Goal: Navigation & Orientation: Find specific page/section

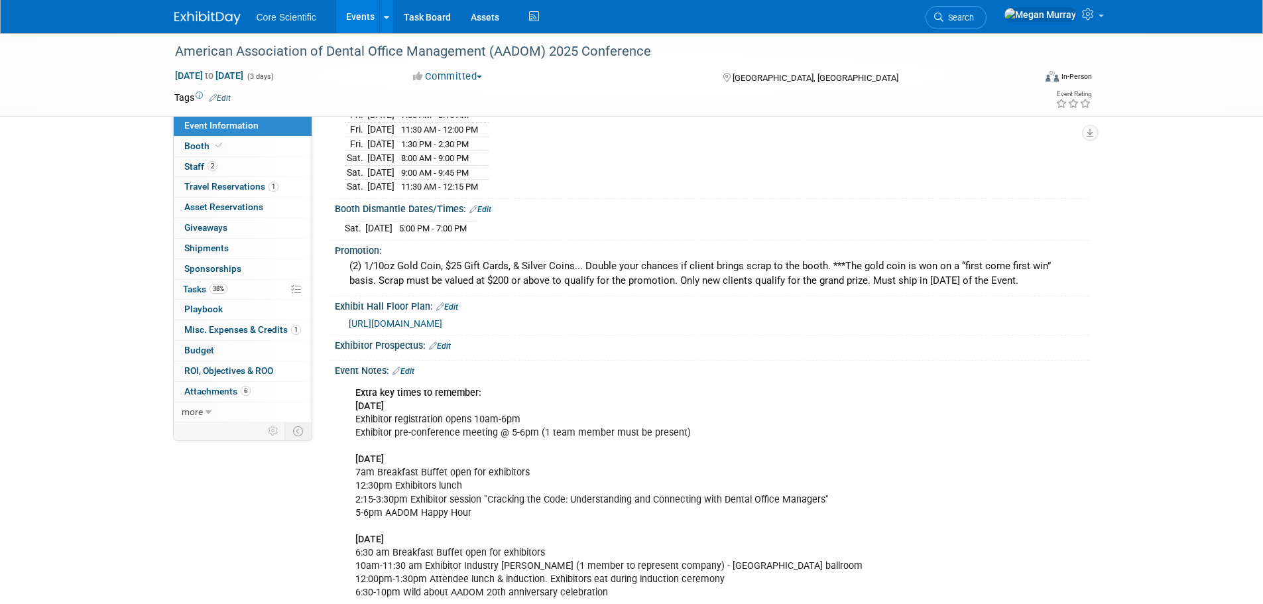
click at [352, 14] on link "Events" at bounding box center [360, 16] width 48 height 33
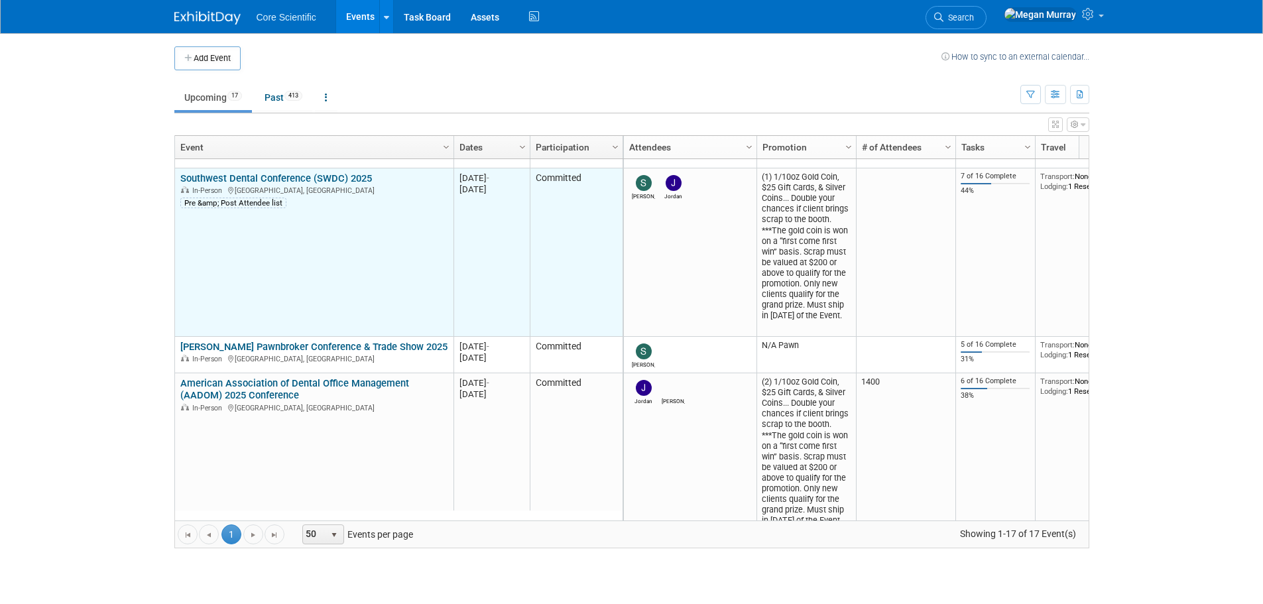
scroll to position [239, 0]
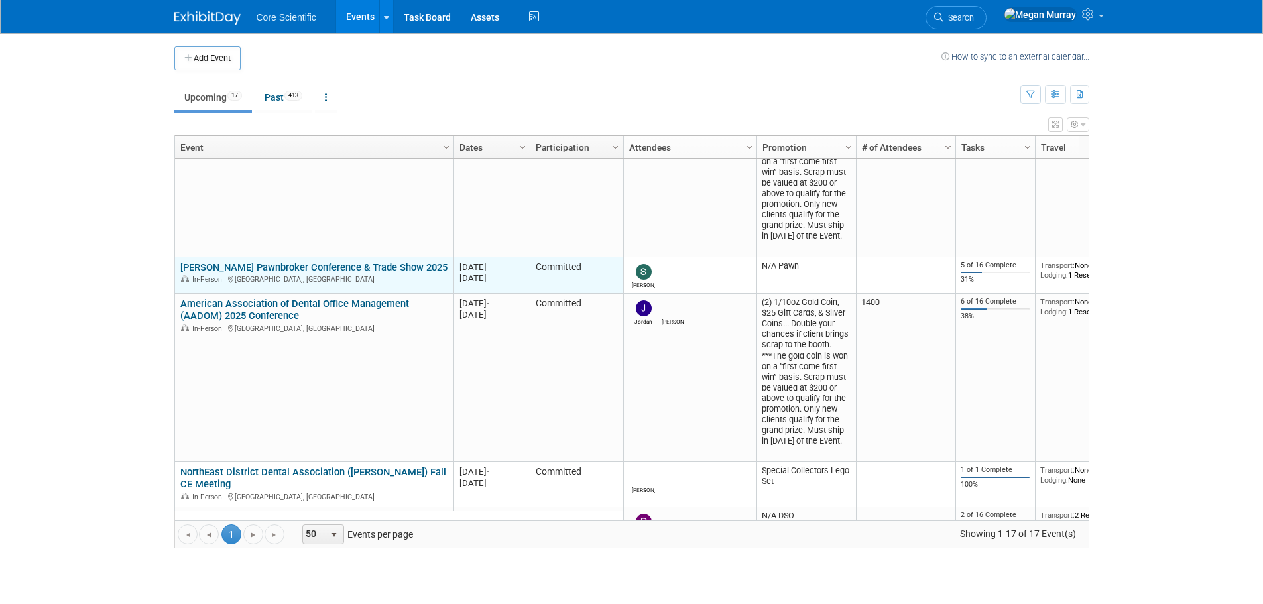
click at [303, 266] on link "[PERSON_NAME] Pawnbroker Conference & Trade Show 2025" at bounding box center [313, 267] width 267 height 12
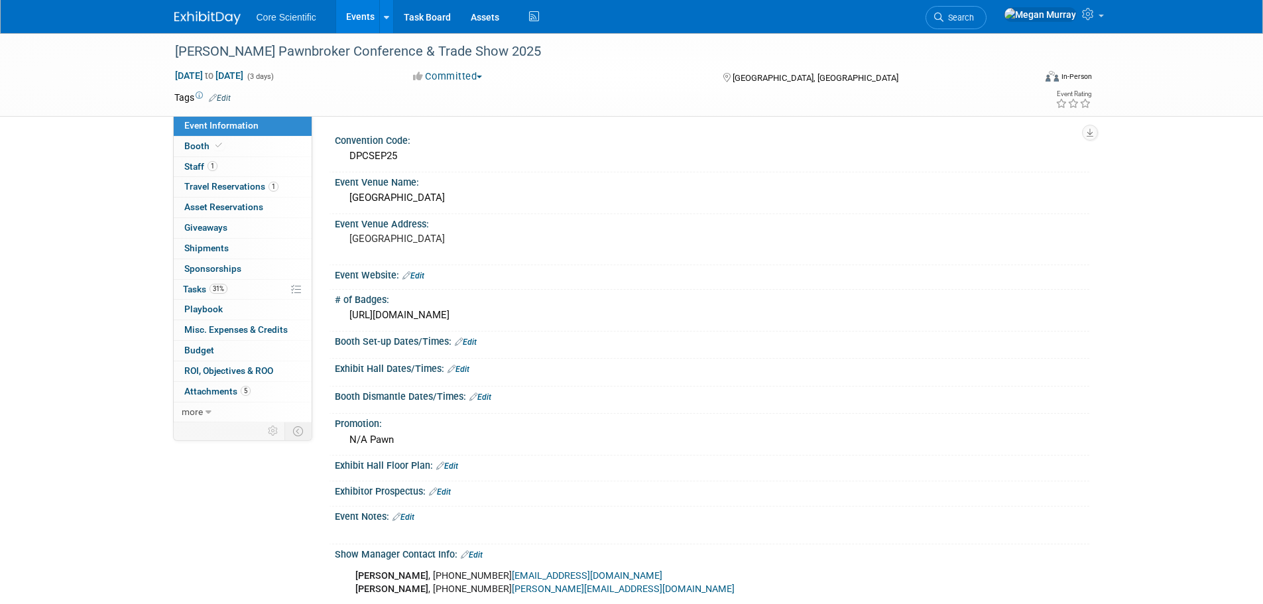
click at [350, 17] on link "Events" at bounding box center [360, 16] width 48 height 33
